Goal: Task Accomplishment & Management: Use online tool/utility

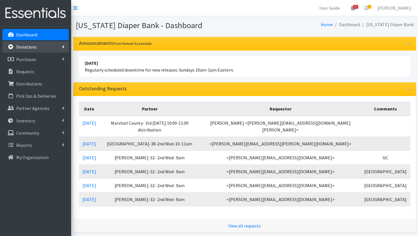
click at [51, 48] on link "Donations" at bounding box center [35, 46] width 67 height 11
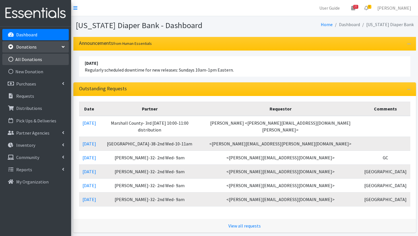
click at [50, 63] on link "All Donations" at bounding box center [35, 59] width 67 height 11
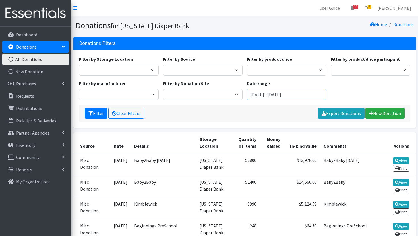
click at [283, 92] on input "[DATE] - [DATE]" at bounding box center [287, 94] width 80 height 11
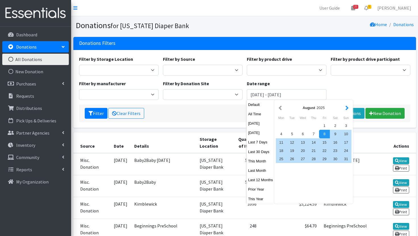
click at [347, 108] on button "button" at bounding box center [347, 107] width 6 height 7
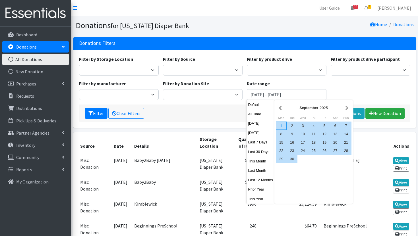
click at [282, 125] on div "1" at bounding box center [281, 126] width 11 height 8
click at [297, 161] on div "30" at bounding box center [292, 159] width 11 height 8
type input "[DATE] - [DATE]"
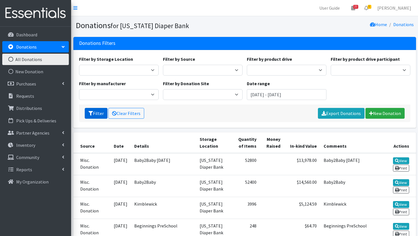
click at [92, 112] on icon "submit" at bounding box center [90, 113] width 5 height 5
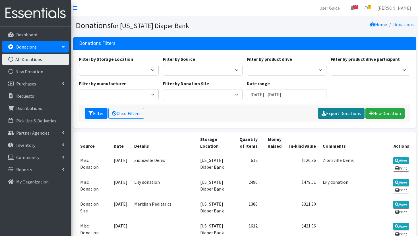
click at [362, 112] on link "Export Donations" at bounding box center [341, 113] width 47 height 11
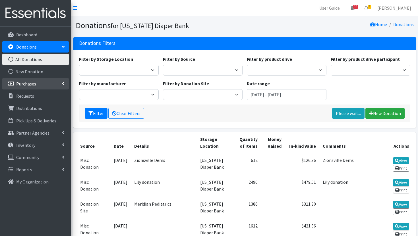
click at [33, 85] on p "Purchases" at bounding box center [26, 84] width 20 height 6
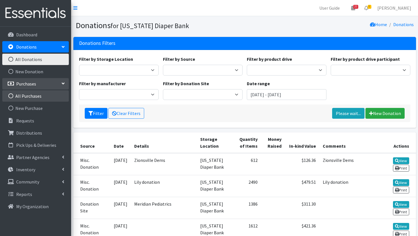
click at [43, 98] on link "All Purchases" at bounding box center [35, 95] width 67 height 11
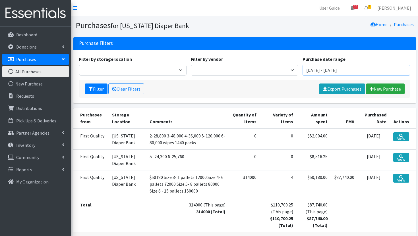
click at [314, 74] on input "[DATE] - [DATE]" at bounding box center [355, 70] width 107 height 11
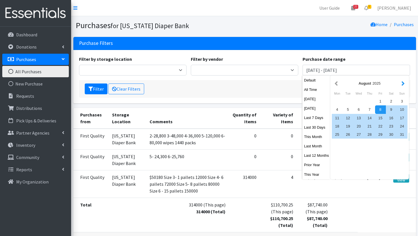
click at [404, 83] on button "button" at bounding box center [403, 83] width 6 height 7
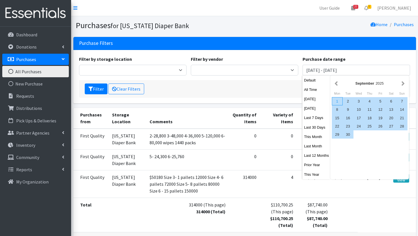
click at [339, 102] on div "1" at bounding box center [337, 101] width 11 height 8
click at [353, 138] on div "30" at bounding box center [348, 134] width 11 height 8
type input "[DATE] - [DATE]"
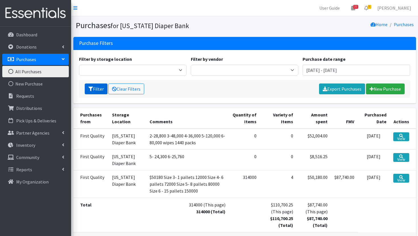
click at [100, 86] on button "Filter" at bounding box center [96, 89] width 23 height 11
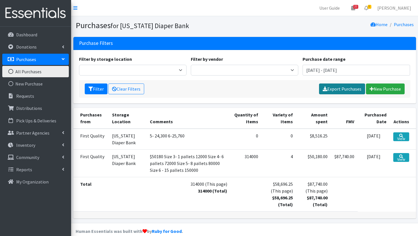
click at [342, 89] on link "Export Purchases" at bounding box center [342, 89] width 46 height 11
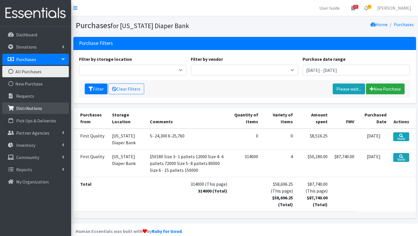
click at [43, 110] on link "Distributions" at bounding box center [35, 108] width 67 height 11
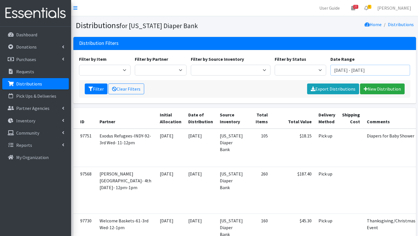
click at [355, 66] on input "[DATE] - [DATE]" at bounding box center [370, 70] width 80 height 11
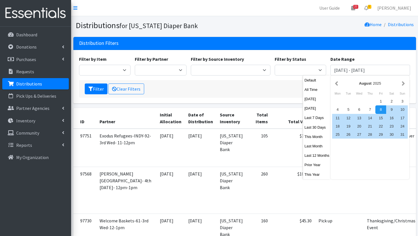
click at [400, 85] on div "August 2025" at bounding box center [369, 83] width 61 height 5
click at [404, 85] on button "button" at bounding box center [403, 83] width 6 height 7
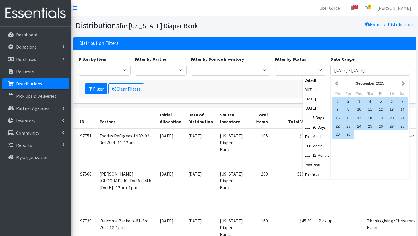
click at [340, 101] on div "1" at bounding box center [337, 101] width 11 height 8
click at [351, 132] on div "30" at bounding box center [348, 134] width 11 height 8
type input "[DATE] - [DATE]"
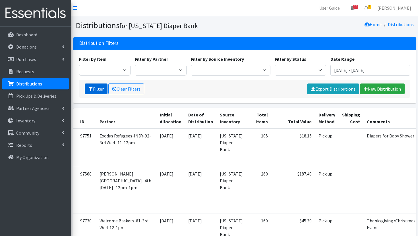
click at [100, 90] on button "Filter" at bounding box center [96, 89] width 23 height 11
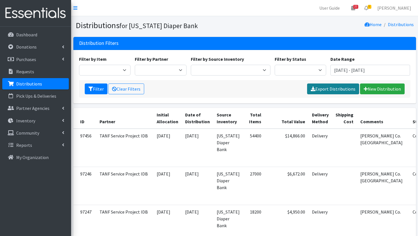
click at [330, 94] on link "Export Distributions" at bounding box center [333, 89] width 52 height 11
click at [296, 23] on div "Home Distributions" at bounding box center [329, 25] width 171 height 10
